Goal: Task Accomplishment & Management: Manage account settings

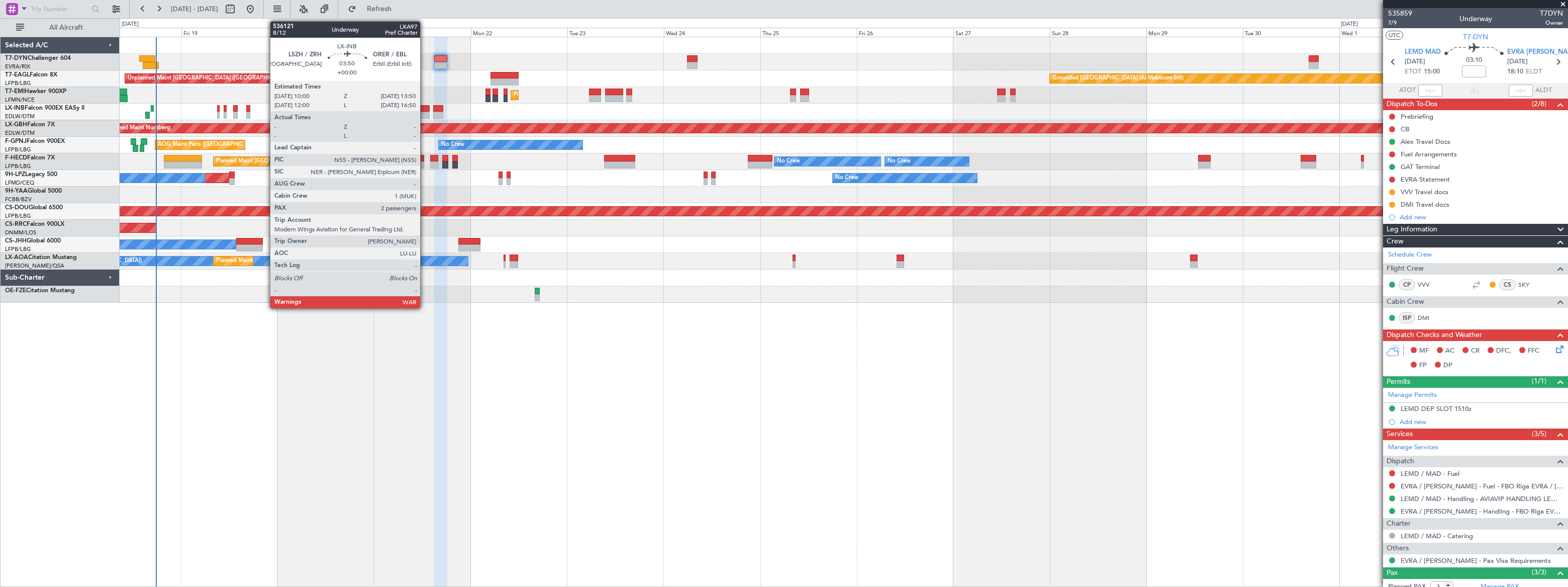
click at [425, 110] on div at bounding box center [422, 109] width 16 height 7
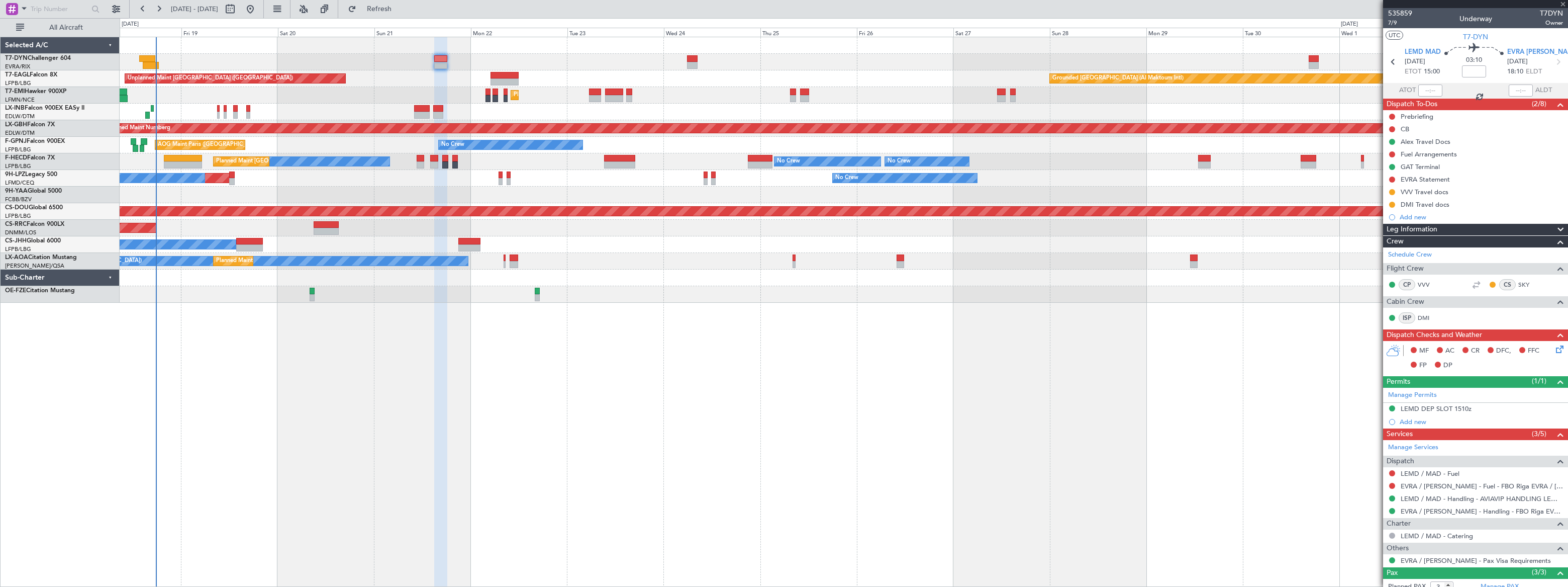
type input "2"
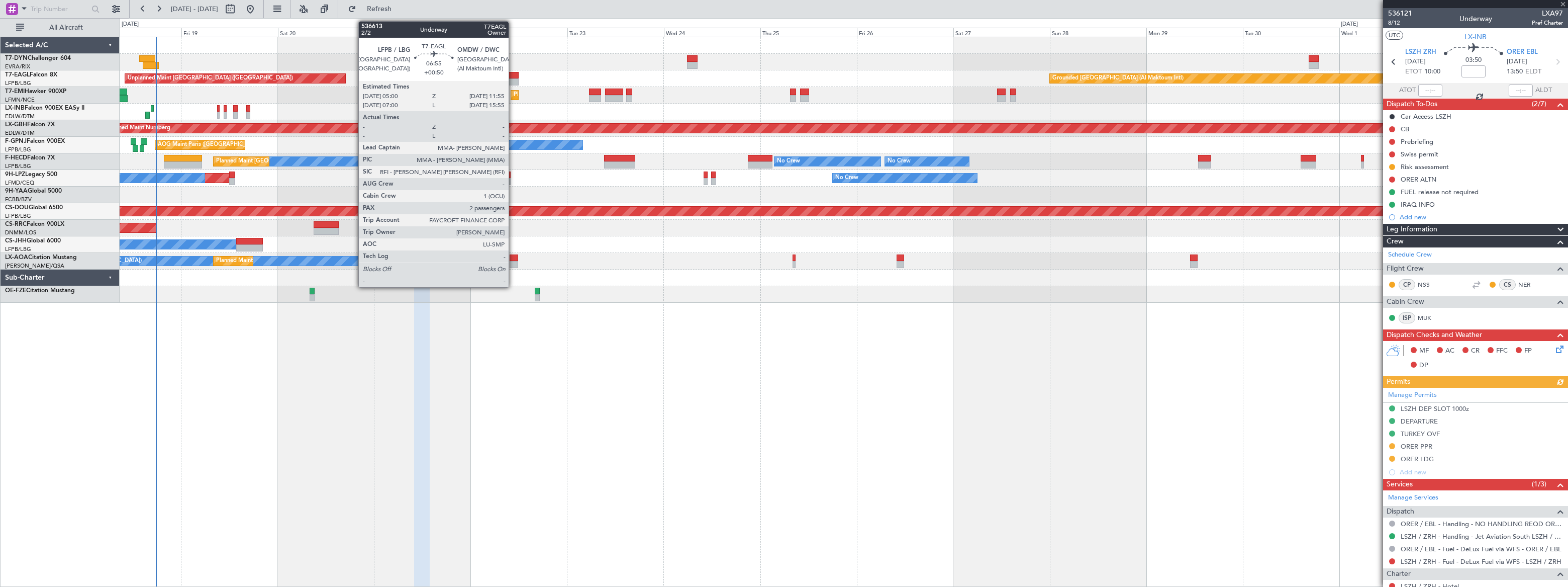
click at [513, 79] on div at bounding box center [505, 82] width 28 height 7
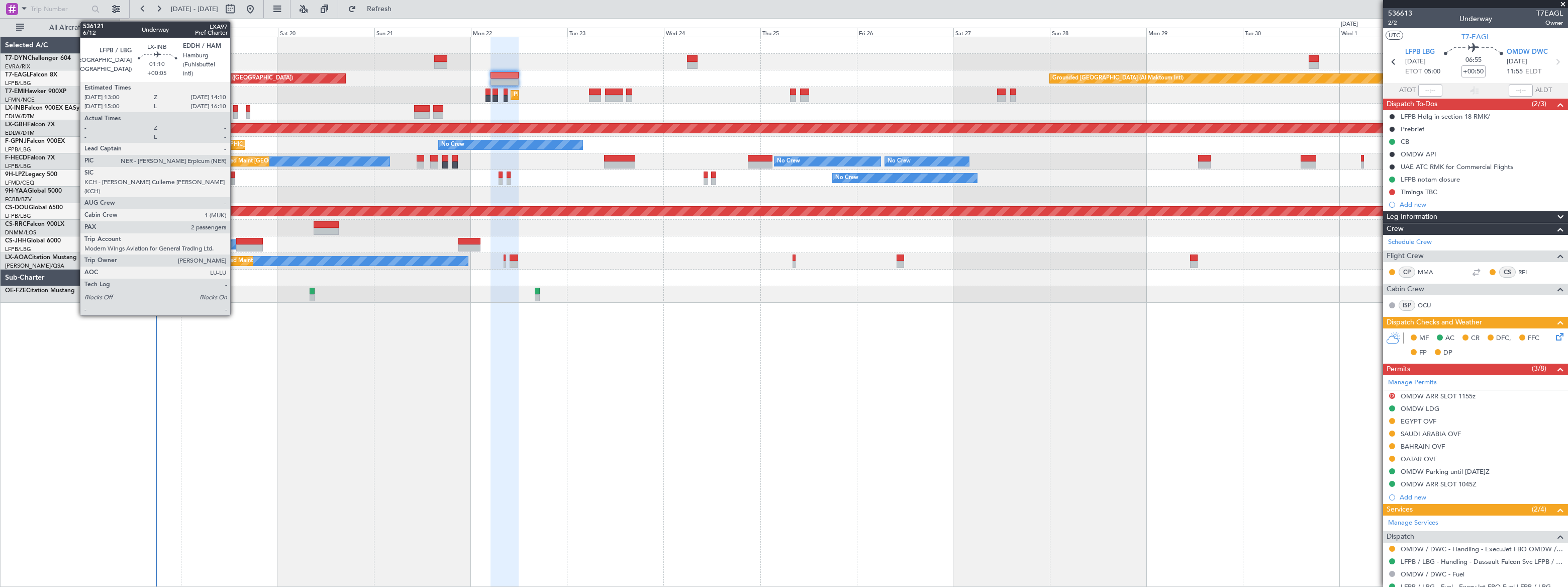
click at [235, 114] on div at bounding box center [236, 115] width 5 height 7
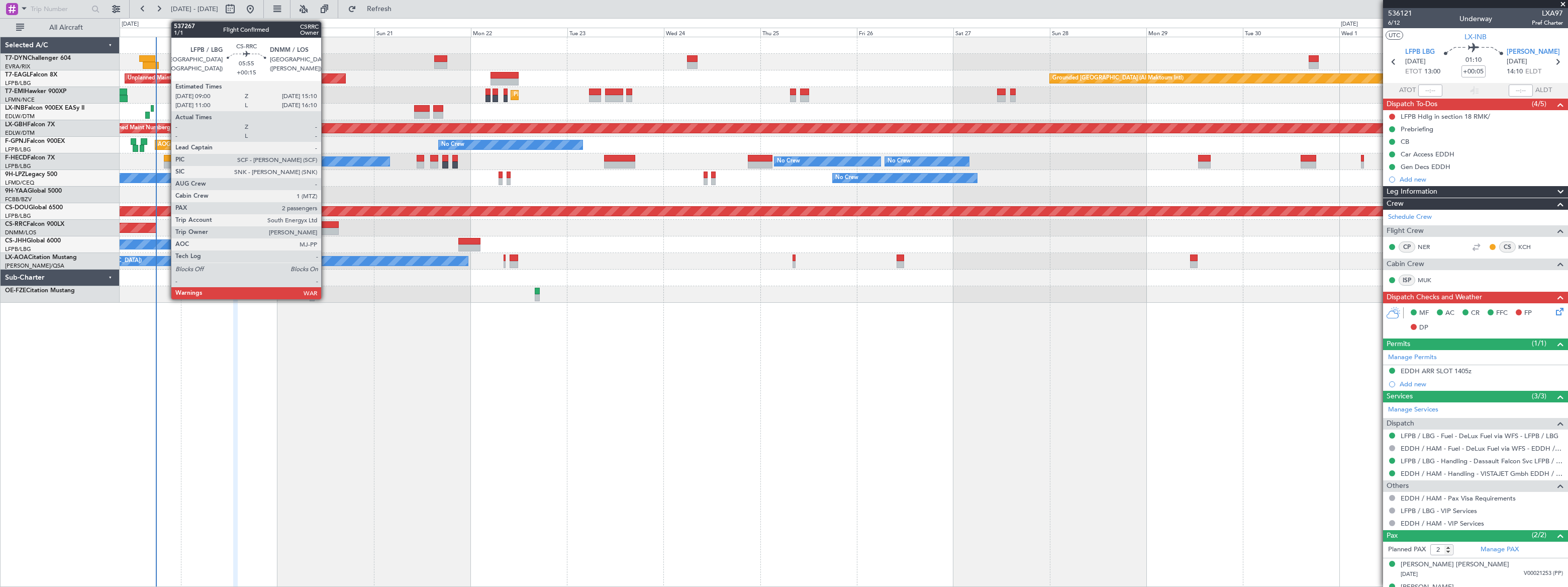
click at [326, 226] on div at bounding box center [326, 225] width 25 height 7
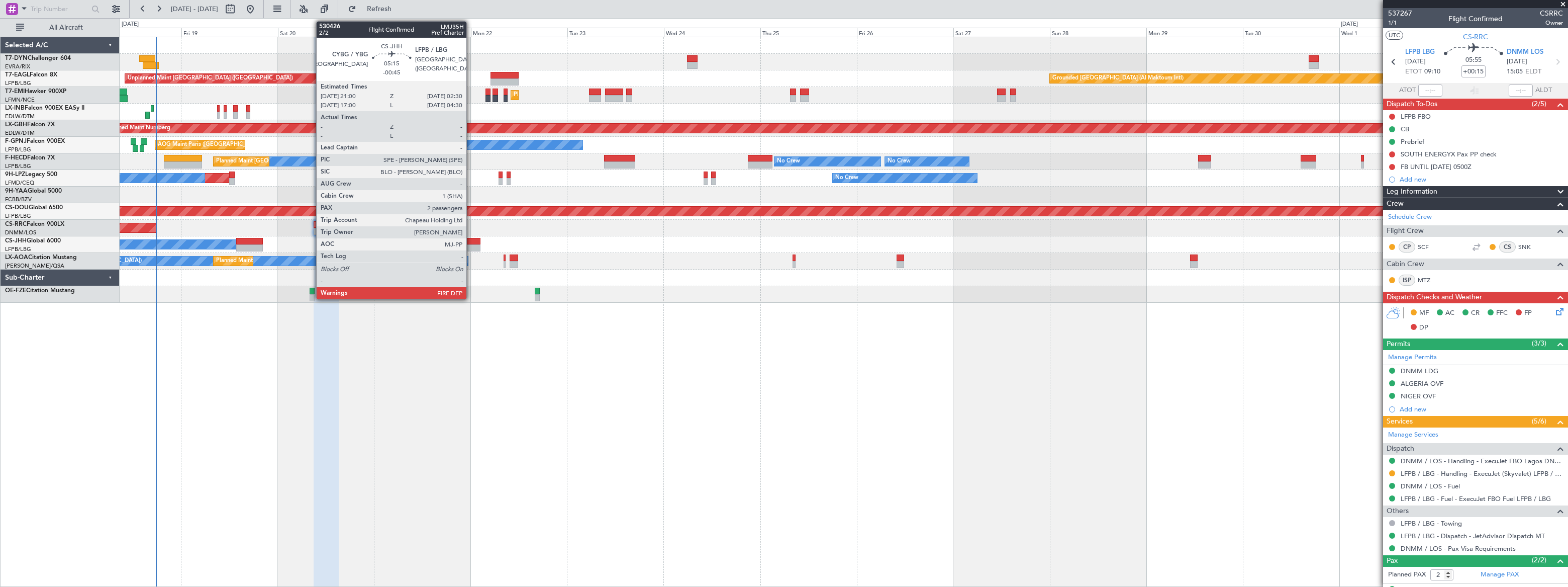
click at [471, 244] on div at bounding box center [469, 242] width 23 height 7
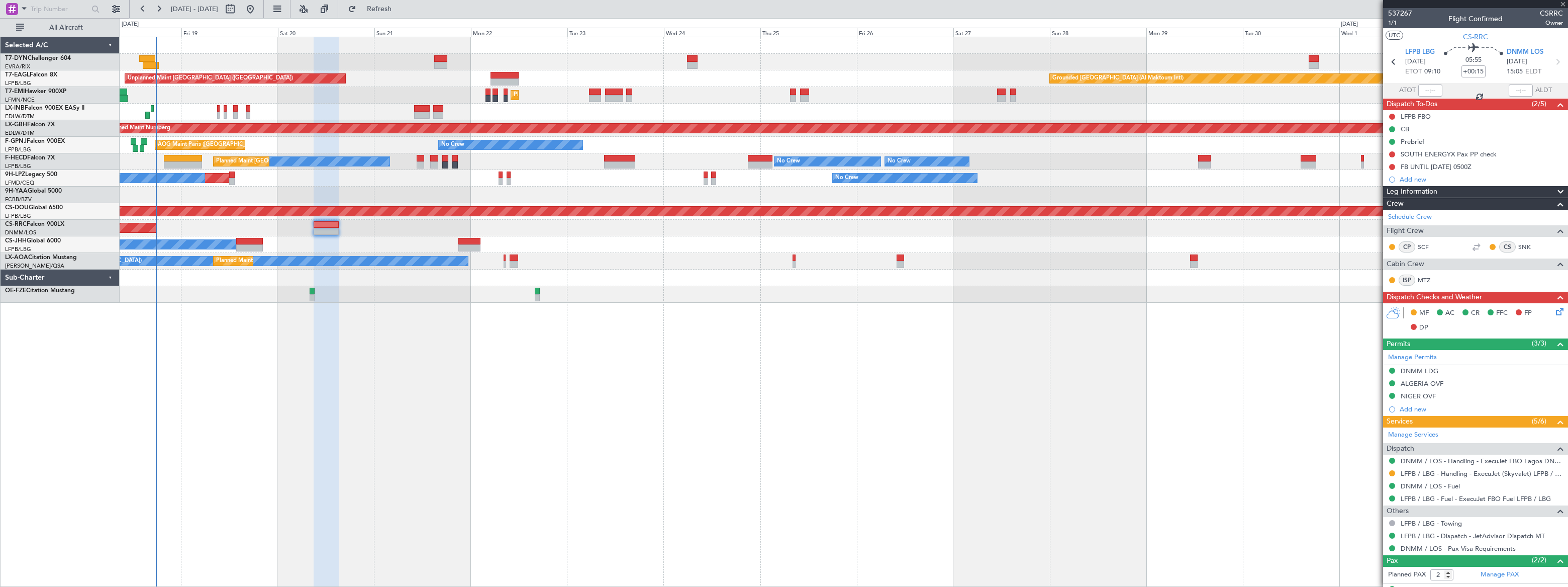
type input "-00:45"
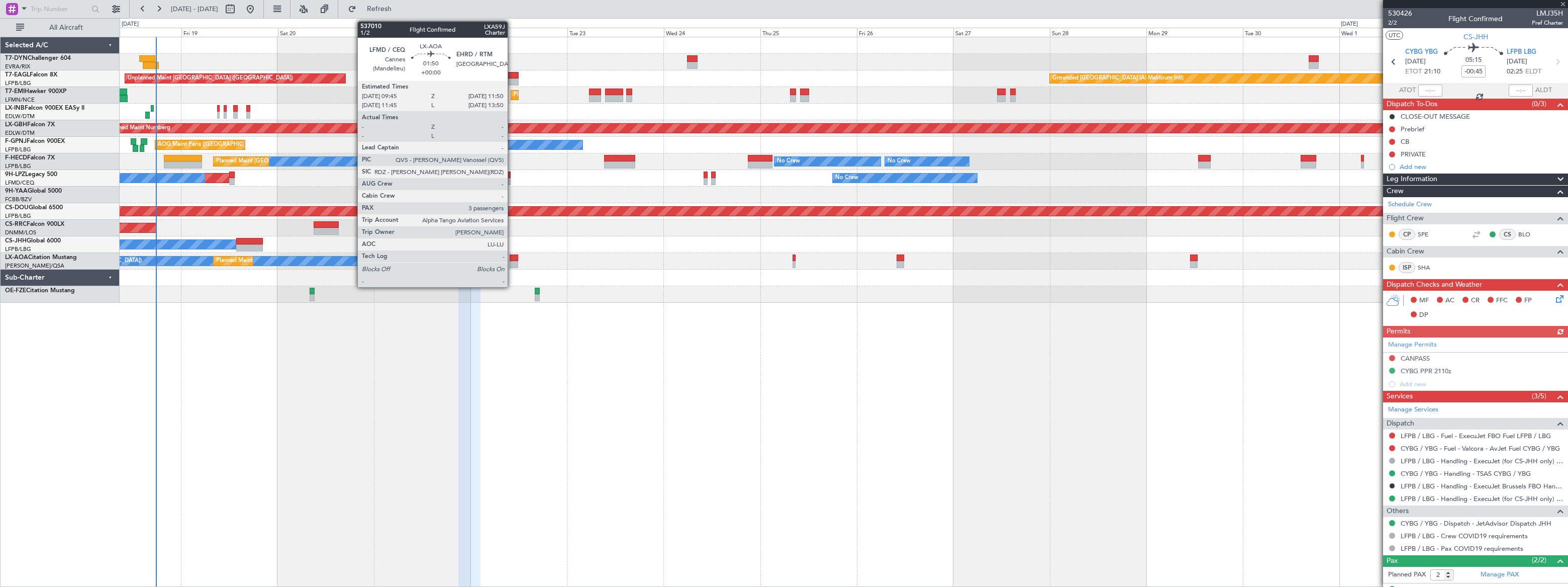
click at [512, 264] on div at bounding box center [514, 265] width 9 height 7
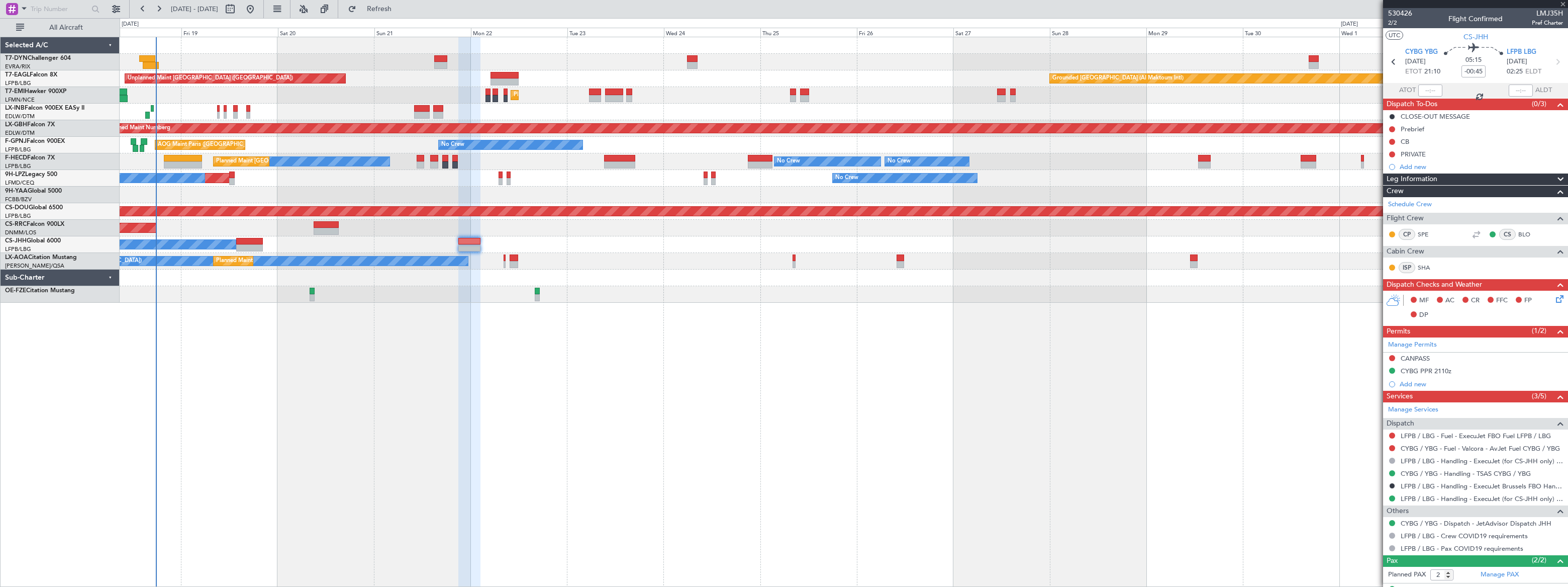
type input "3"
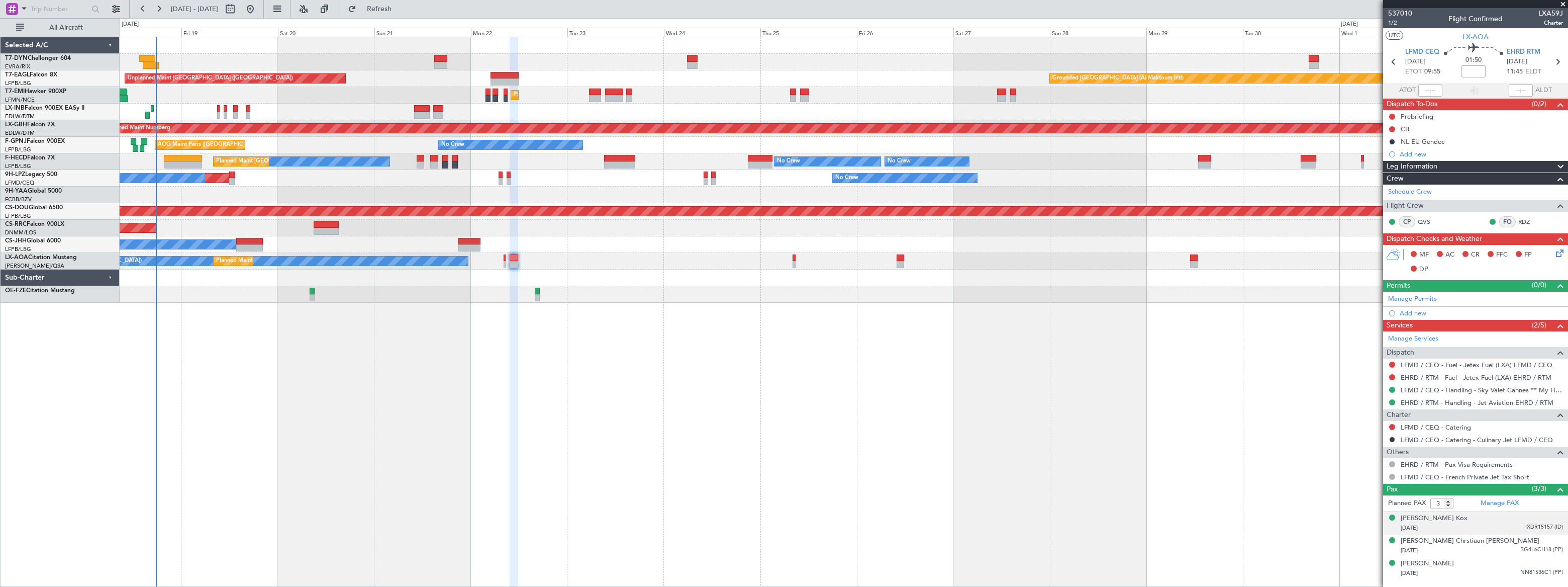
click at [1456, 529] on div "[DATE] IXDR15157 (ID)" at bounding box center [1482, 528] width 163 height 10
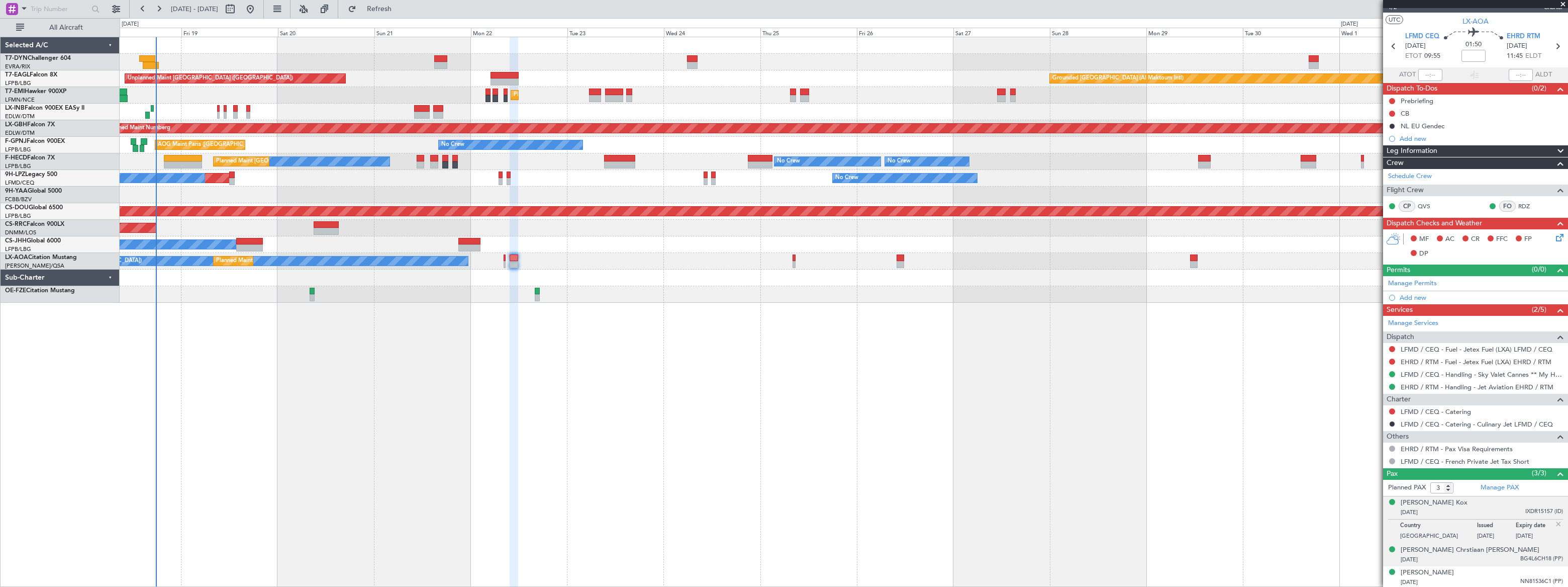
click at [1470, 558] on div "[DATE] BG4L6CH18 (PP)" at bounding box center [1482, 560] width 163 height 10
click at [1459, 577] on div "[DATE] NN81536C1 (PP)" at bounding box center [1482, 582] width 163 height 10
click at [1457, 503] on div "[PERSON_NAME] Kox" at bounding box center [1434, 502] width 67 height 10
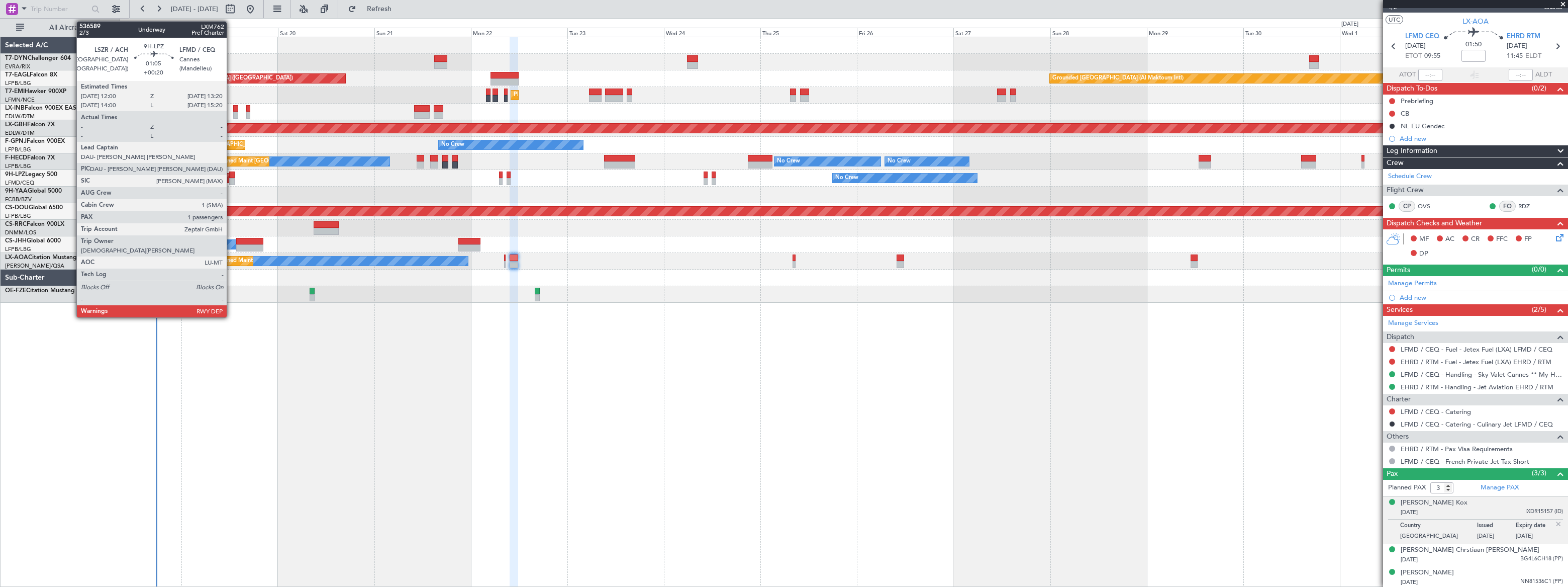
click at [231, 175] on div at bounding box center [231, 175] width 5 height 7
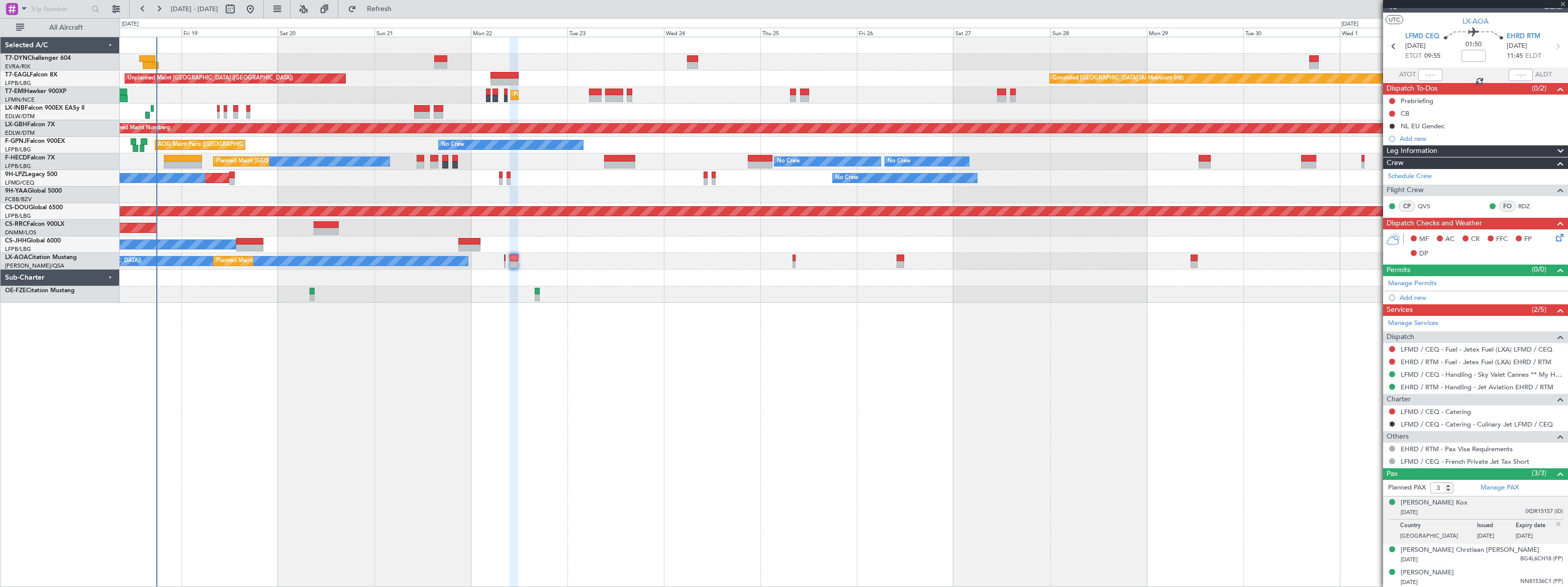
type input "+00:20"
type input "1"
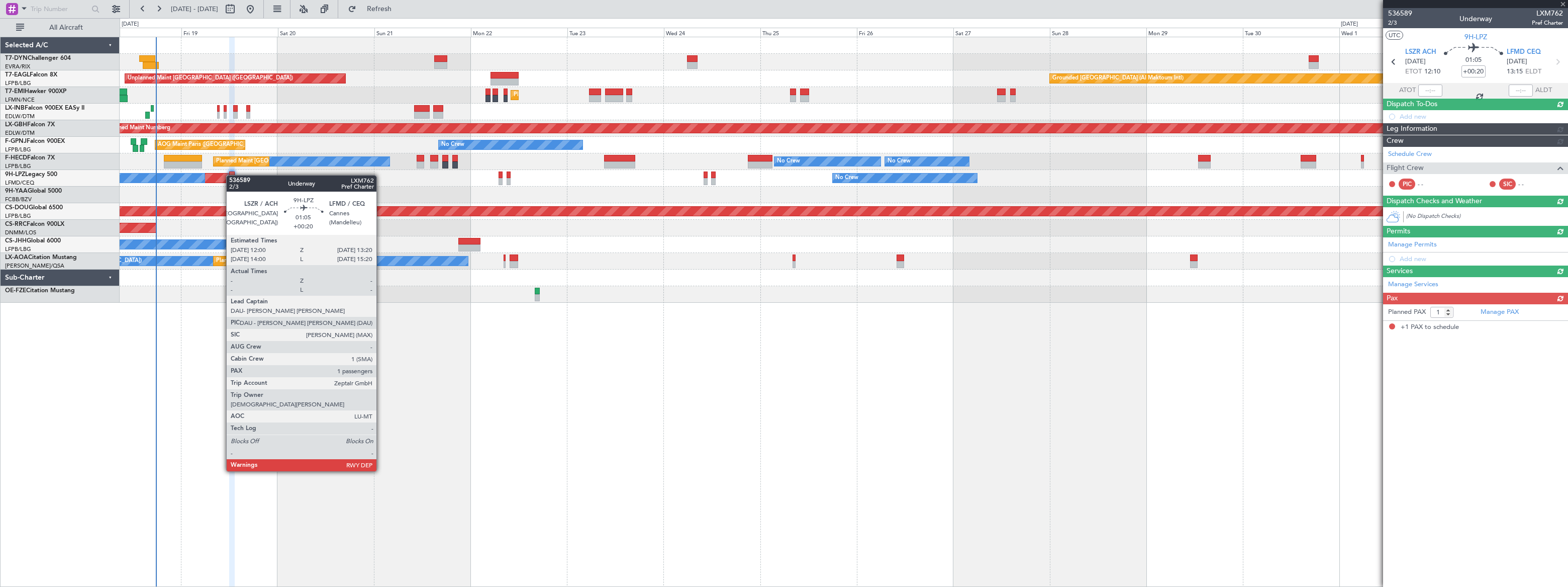
scroll to position [0, 0]
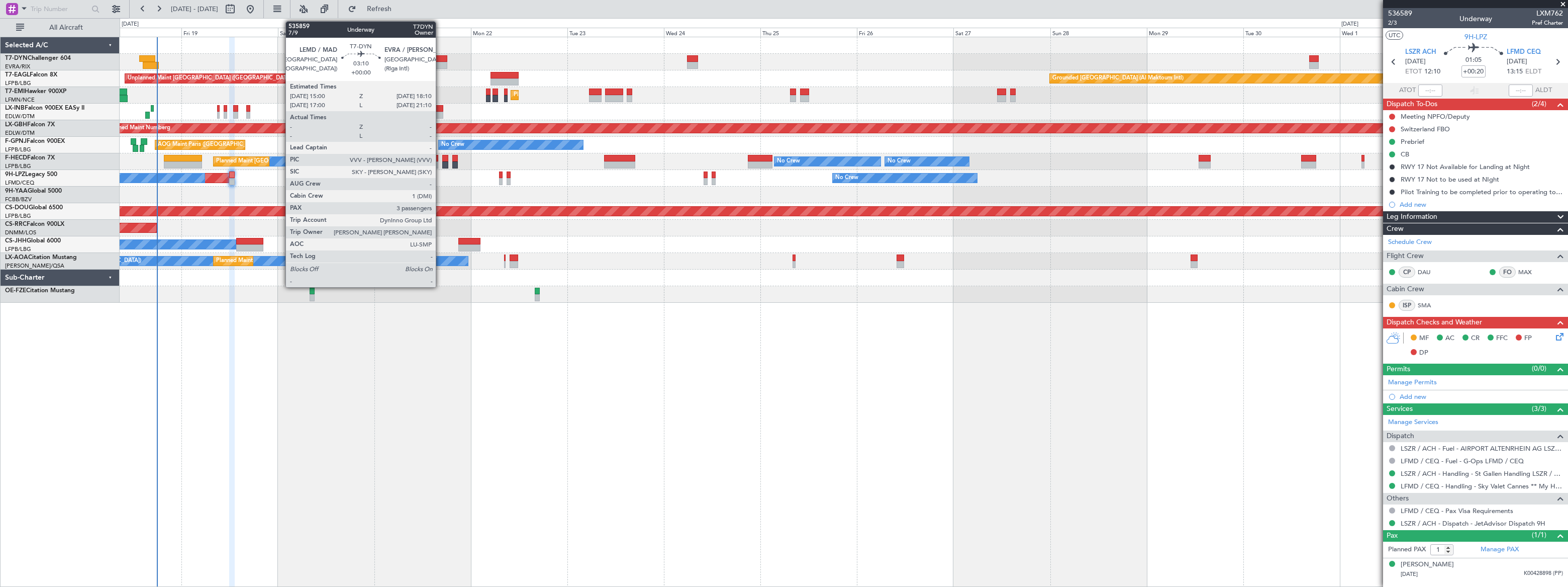
click at [440, 60] on div at bounding box center [440, 59] width 13 height 7
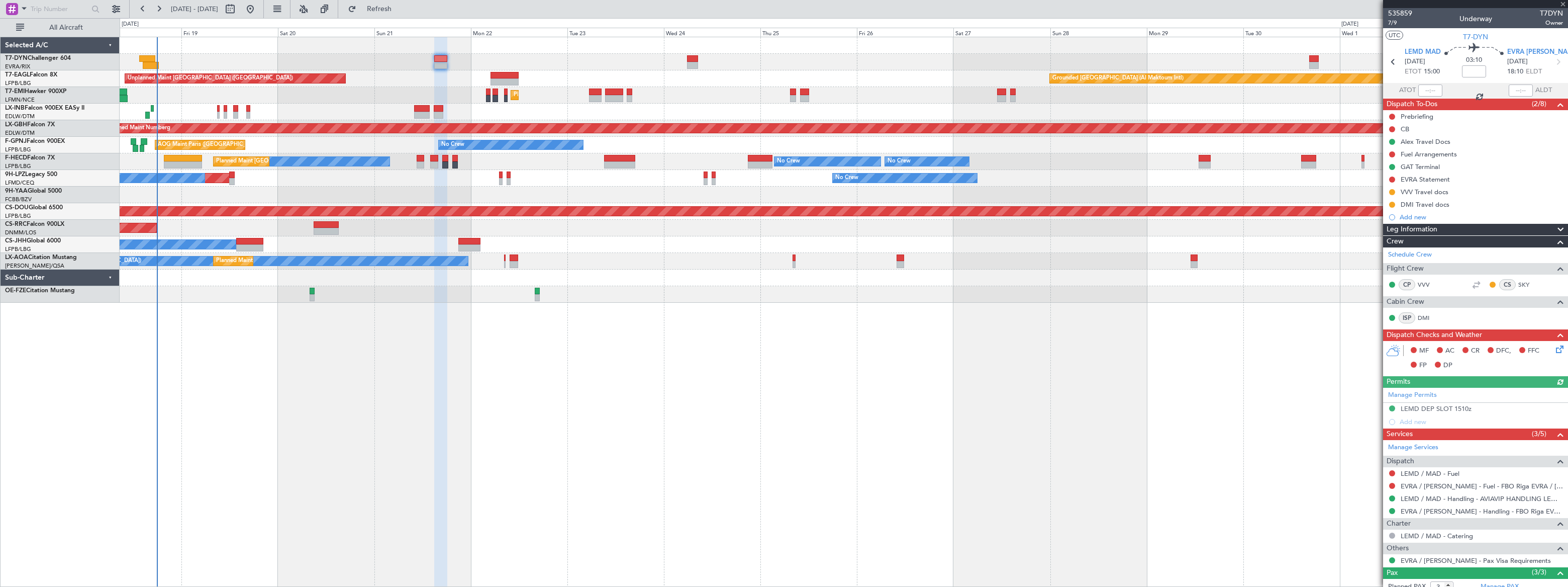
scroll to position [75, 0]
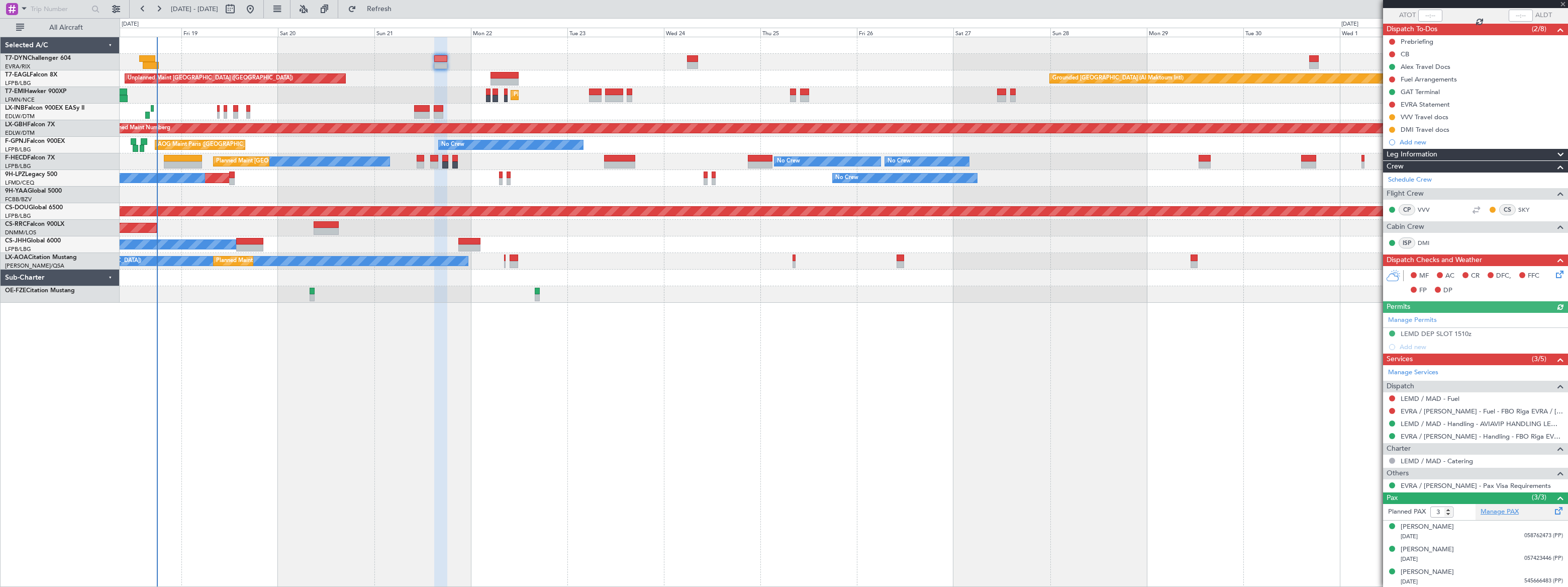
click at [1497, 509] on link "Manage PAX" at bounding box center [1499, 511] width 38 height 10
click at [401, 7] on span "Refresh" at bounding box center [379, 9] width 42 height 7
click at [401, 7] on span "Refreshing..." at bounding box center [379, 9] width 42 height 7
type input "4"
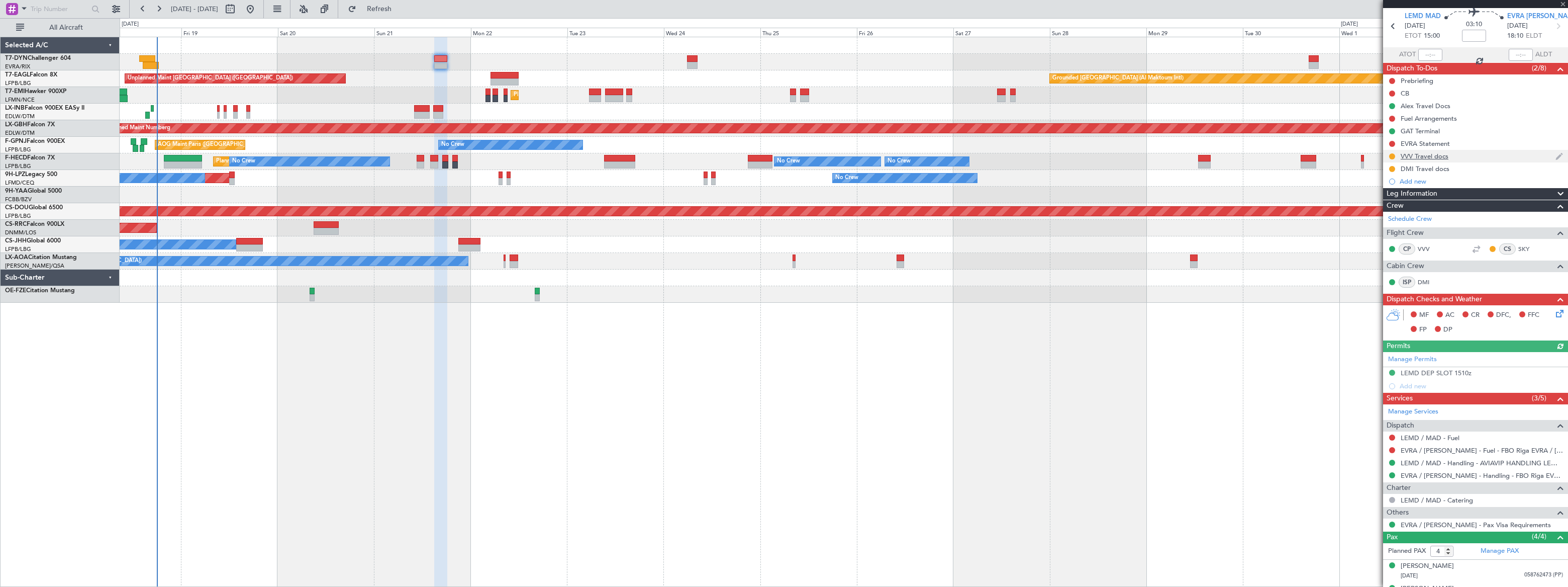
scroll to position [0, 0]
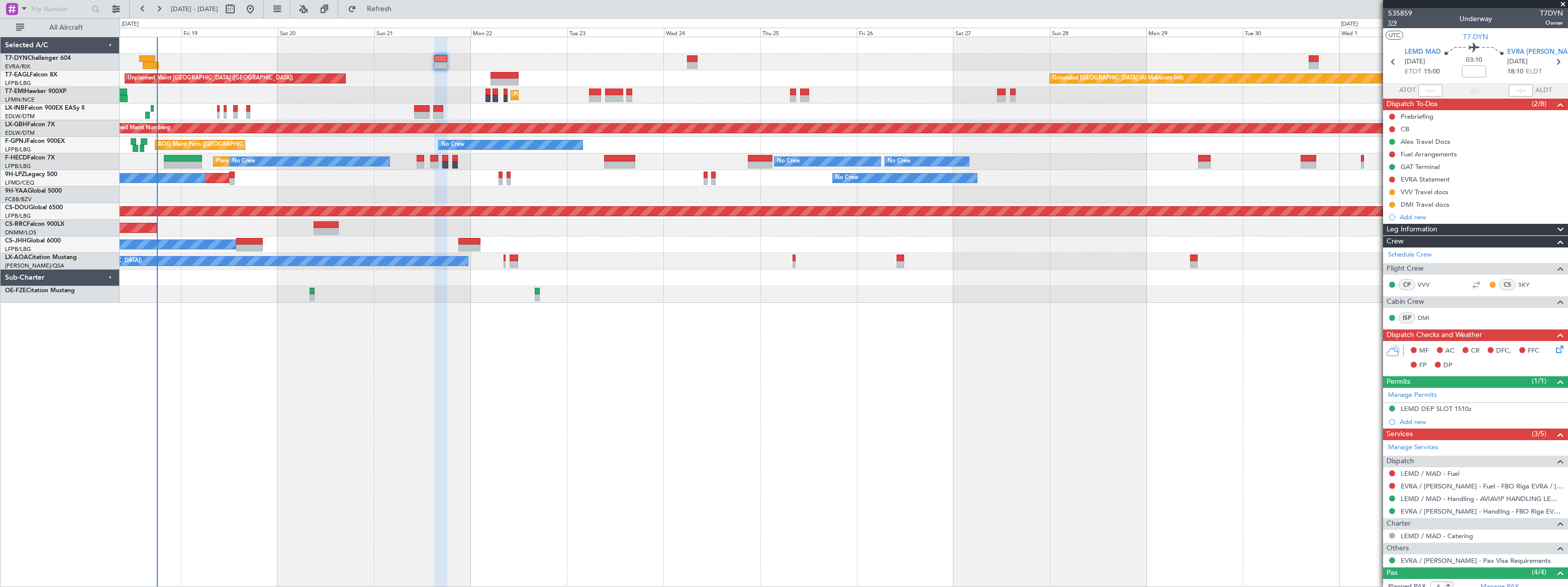
click at [1392, 22] on span "7/9" at bounding box center [1400, 23] width 24 height 9
click at [1405, 5] on div at bounding box center [1475, 4] width 185 height 8
click at [1403, 10] on span "535859" at bounding box center [1400, 13] width 24 height 10
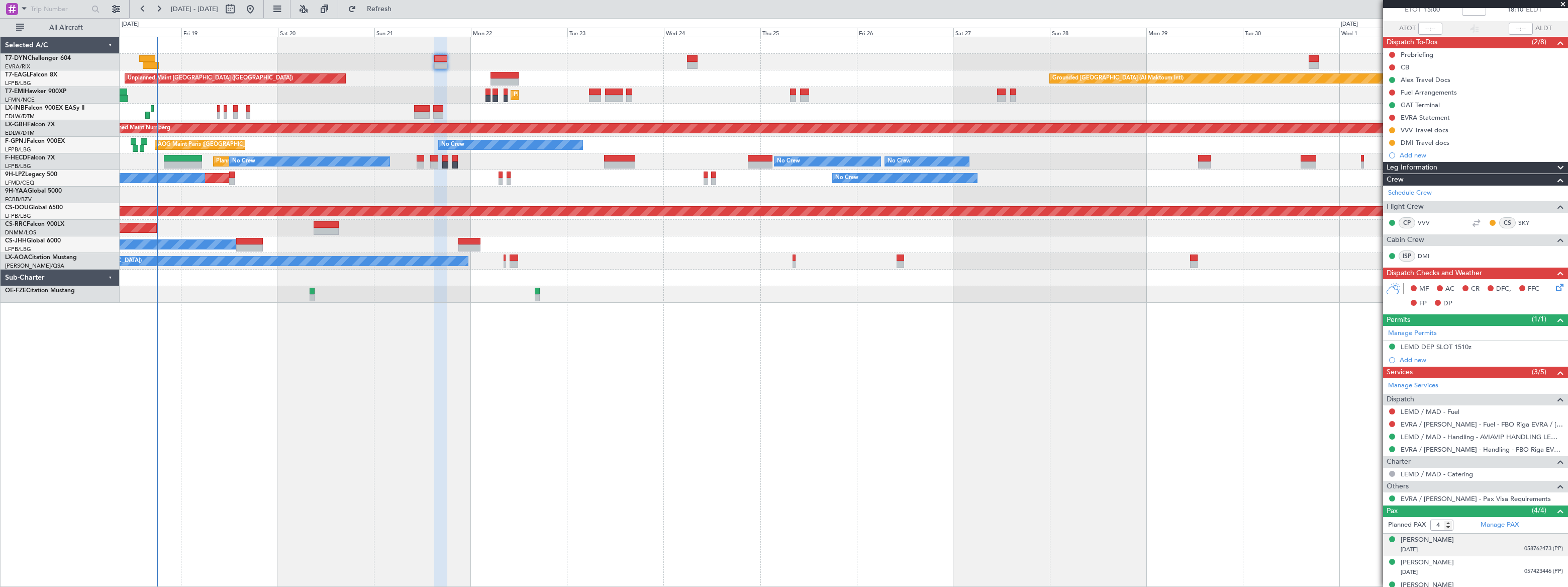
scroll to position [97, 0]
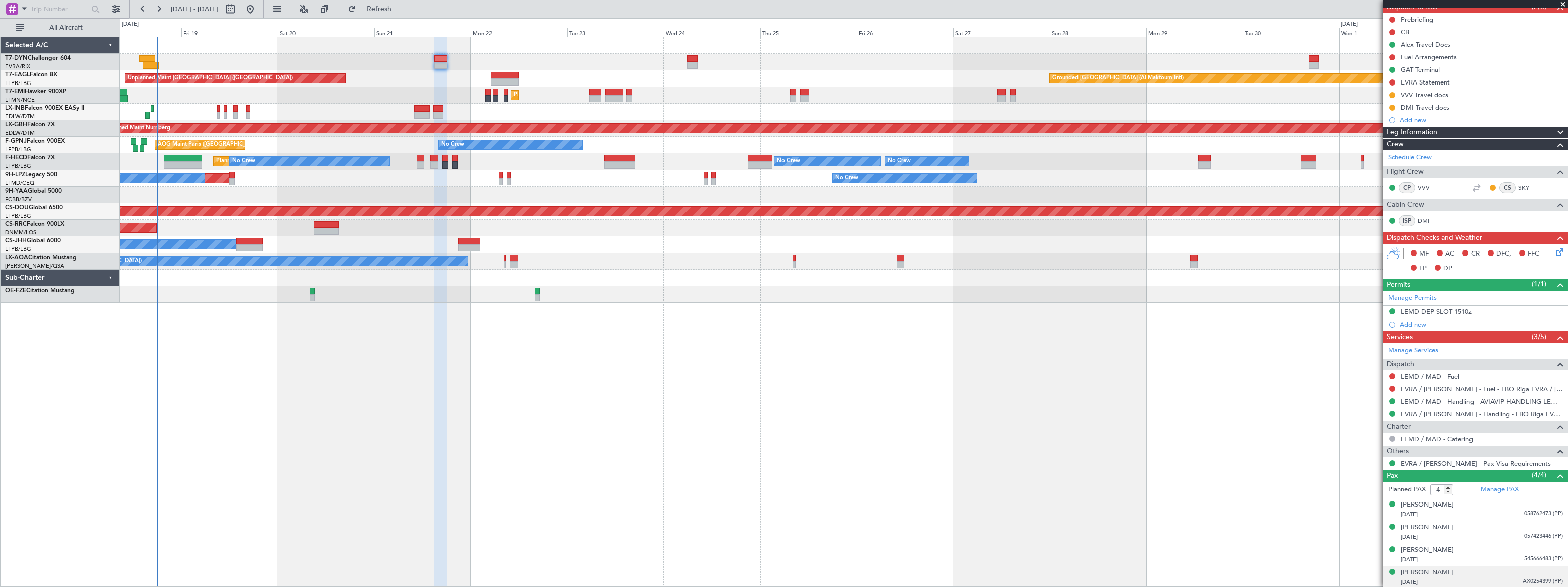
click at [1440, 572] on div "[PERSON_NAME]" at bounding box center [1427, 572] width 54 height 10
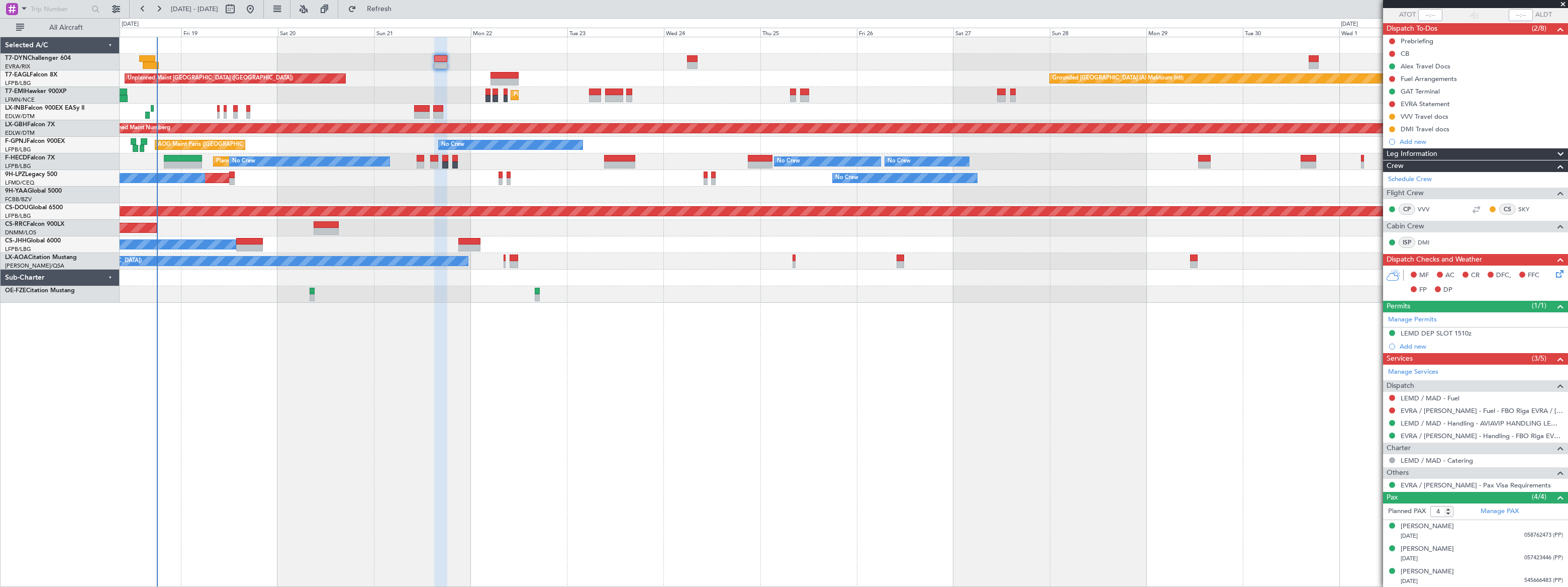
scroll to position [122, 0]
